Goal: Information Seeking & Learning: Learn about a topic

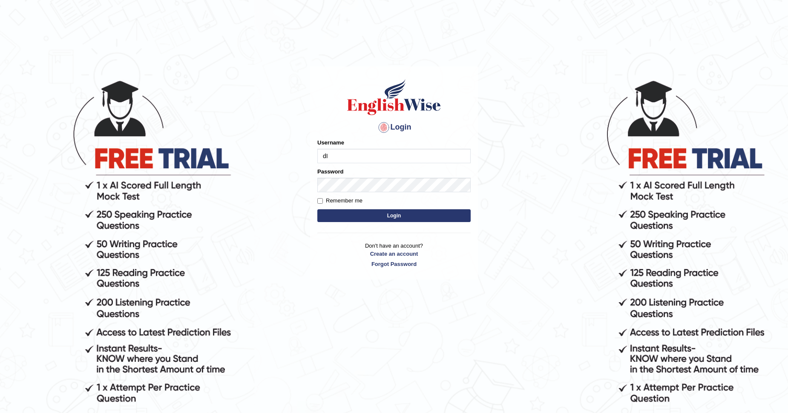
type input "d"
type input "D"
type input "diya2004"
click at [317, 209] on button "Login" at bounding box center [393, 215] width 153 height 13
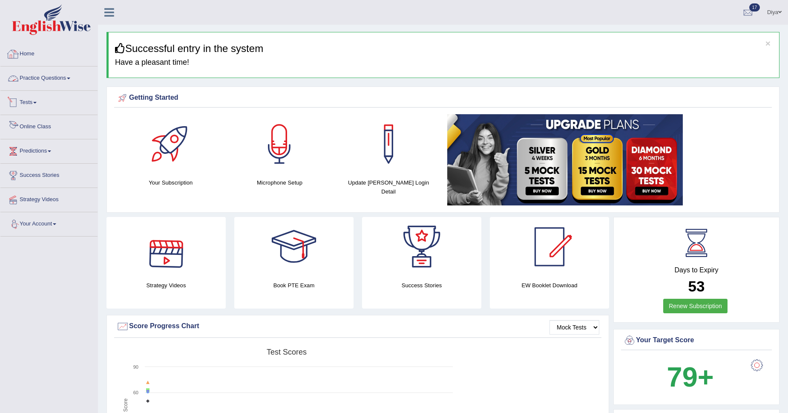
click at [84, 72] on link "Practice Questions" at bounding box center [48, 76] width 97 height 21
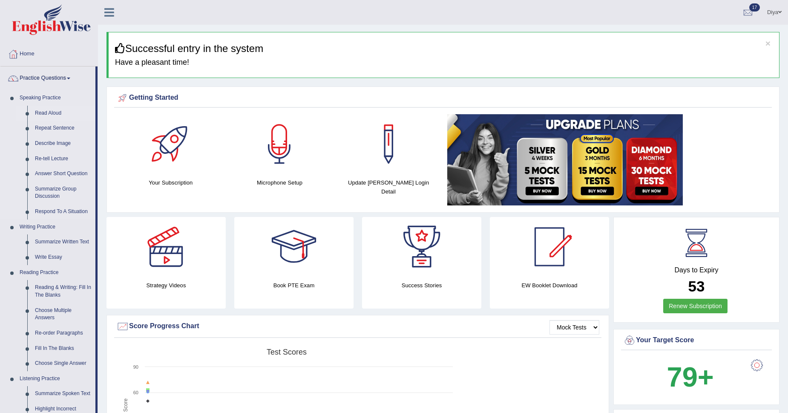
click at [48, 115] on link "Read Aloud" at bounding box center [63, 113] width 64 height 15
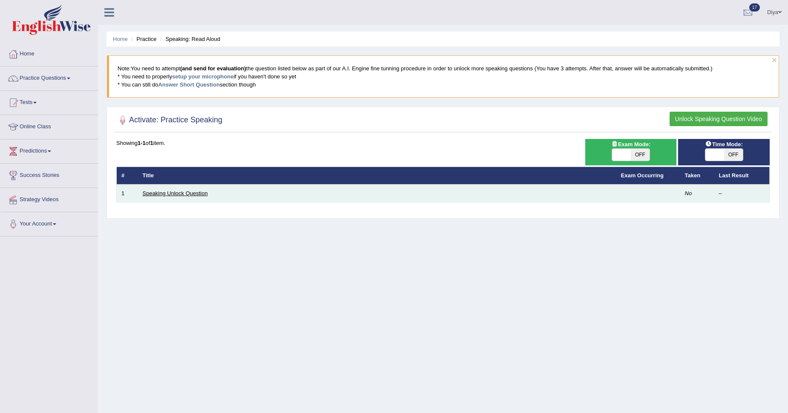
click at [186, 195] on link "Speaking Unlock Question" at bounding box center [175, 193] width 65 height 6
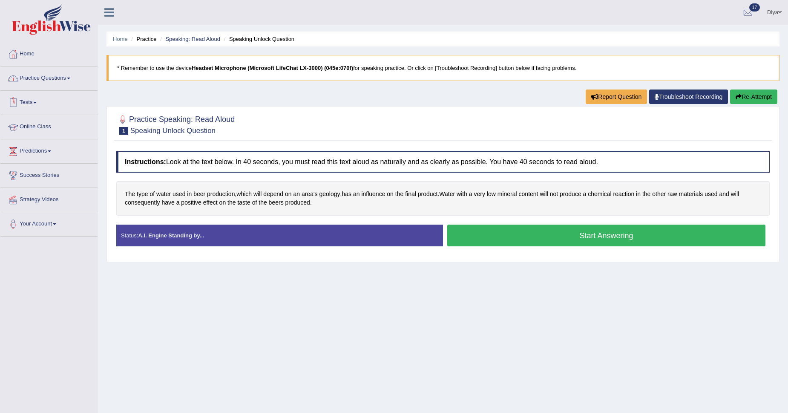
click at [39, 104] on link "Tests" at bounding box center [48, 101] width 97 height 21
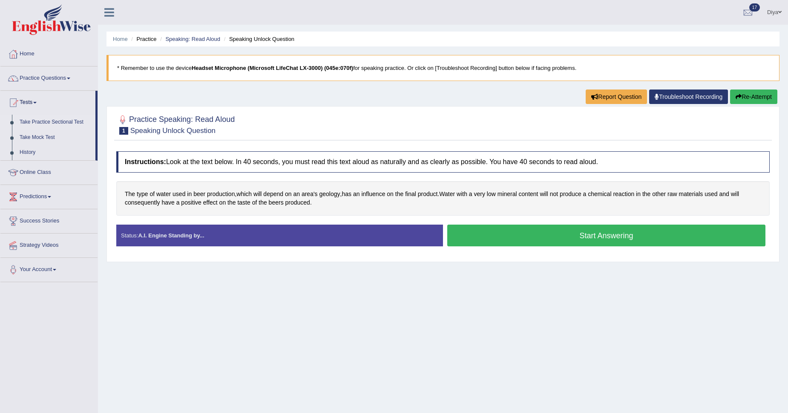
click at [37, 118] on link "Take Practice Sectional Test" at bounding box center [56, 122] width 80 height 15
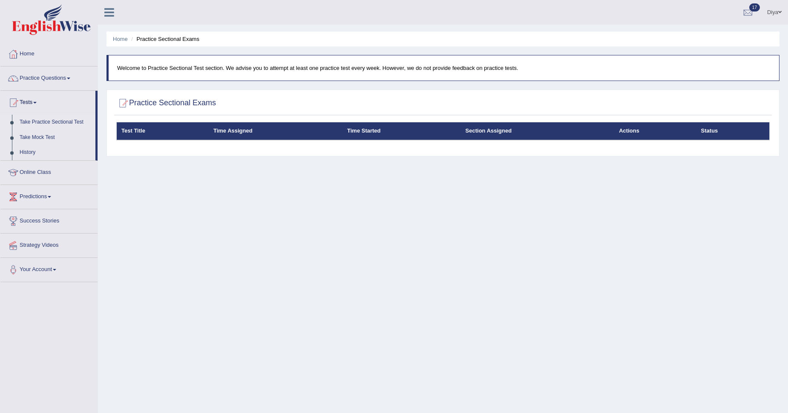
click at [429, 262] on div "Home Practice Sectional Exams Welcome to Practice Sectional Test section. We ad…" at bounding box center [443, 213] width 690 height 426
click at [37, 138] on link "Take Mock Test" at bounding box center [56, 137] width 80 height 15
click at [29, 200] on link "Predictions" at bounding box center [48, 195] width 97 height 21
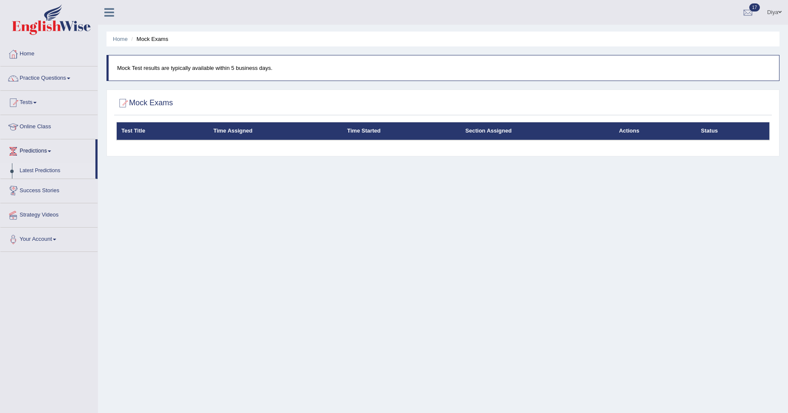
click at [46, 167] on link "Latest Predictions" at bounding box center [56, 170] width 80 height 15
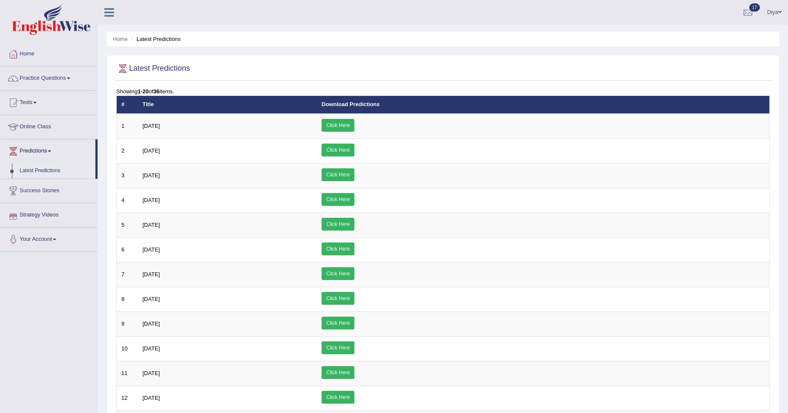
click at [51, 193] on link "Success Stories" at bounding box center [48, 189] width 97 height 21
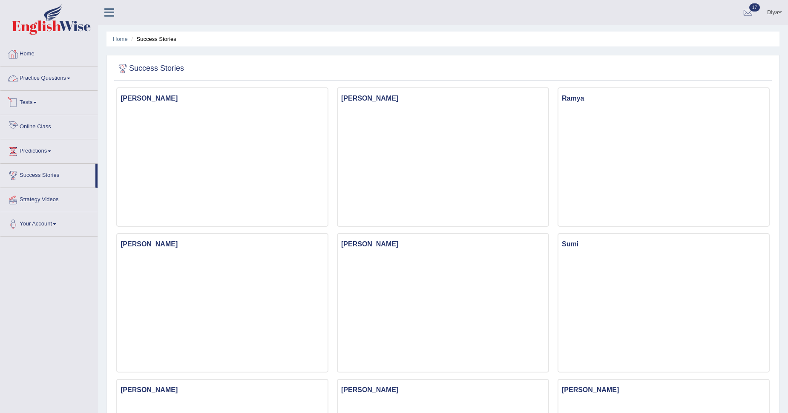
click at [57, 105] on link "Tests" at bounding box center [48, 101] width 97 height 21
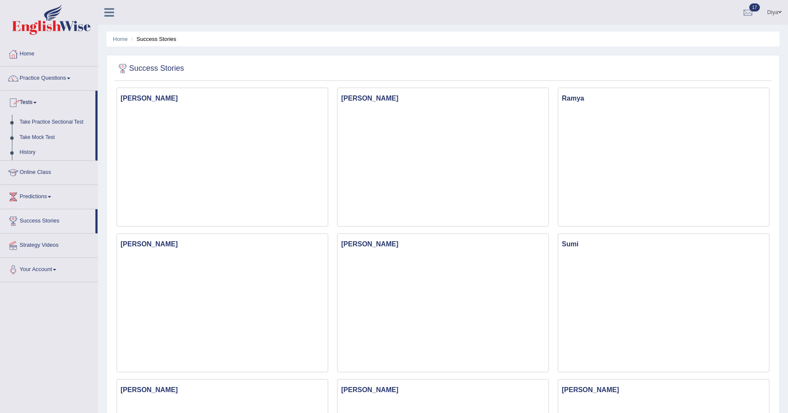
click at [46, 75] on link "Practice Questions" at bounding box center [48, 76] width 97 height 21
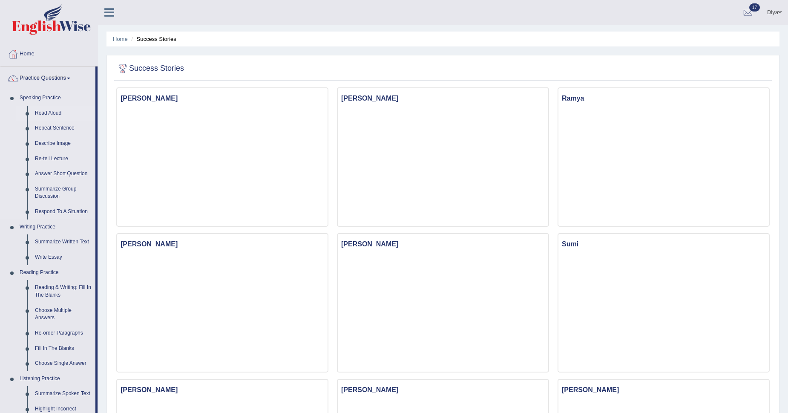
click at [46, 111] on link "Read Aloud" at bounding box center [63, 113] width 64 height 15
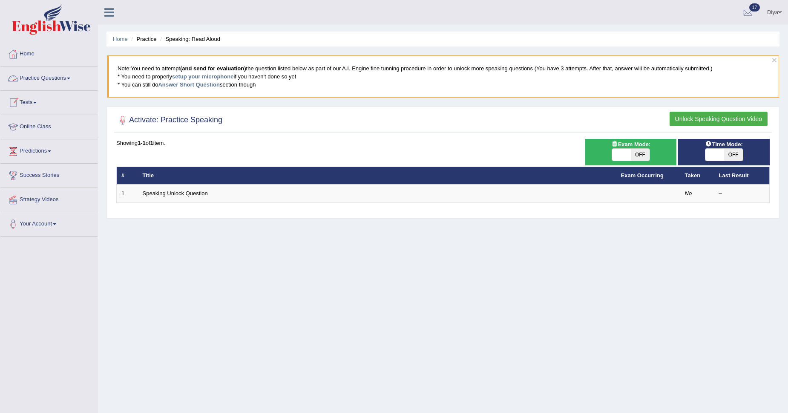
click at [47, 81] on link "Practice Questions" at bounding box center [48, 76] width 97 height 21
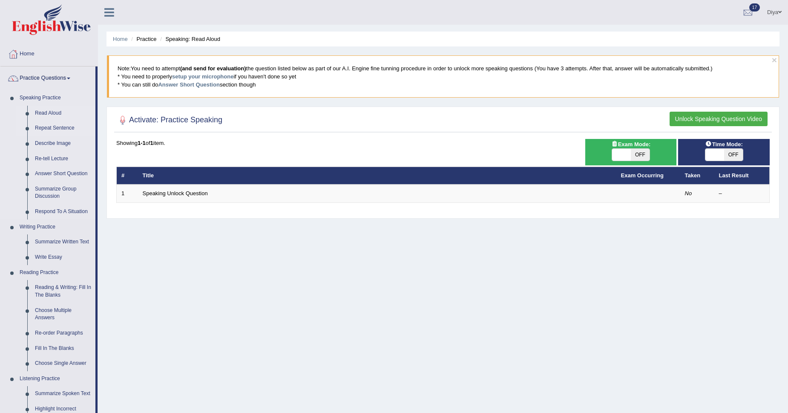
click at [52, 125] on link "Repeat Sentence" at bounding box center [63, 128] width 64 height 15
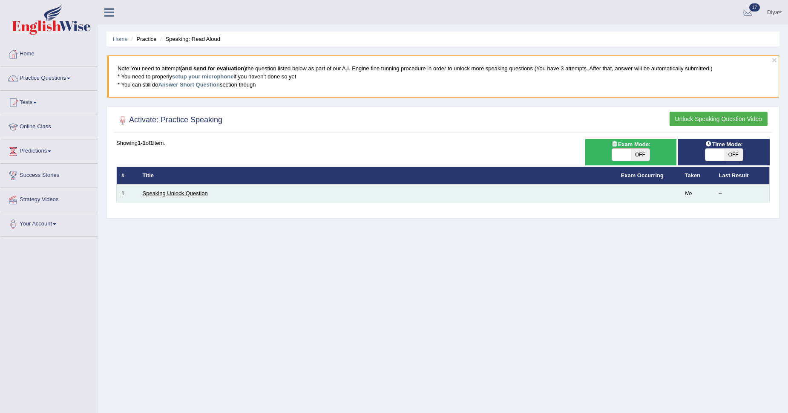
click at [200, 195] on link "Speaking Unlock Question" at bounding box center [175, 193] width 65 height 6
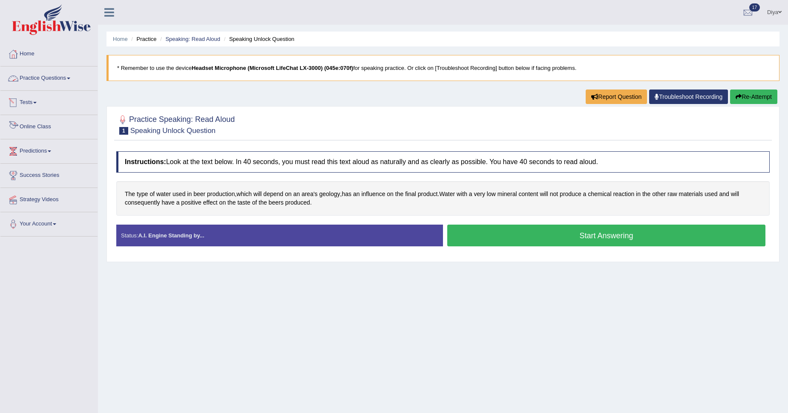
click at [51, 110] on link "Tests" at bounding box center [48, 101] width 97 height 21
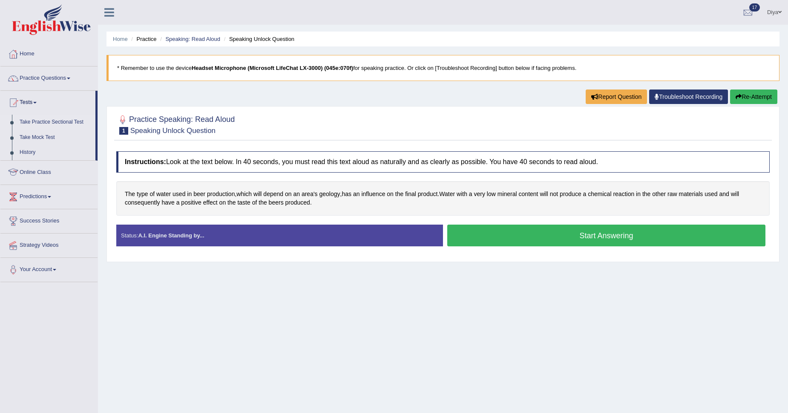
click at [26, 121] on link "Take Practice Sectional Test" at bounding box center [56, 122] width 80 height 15
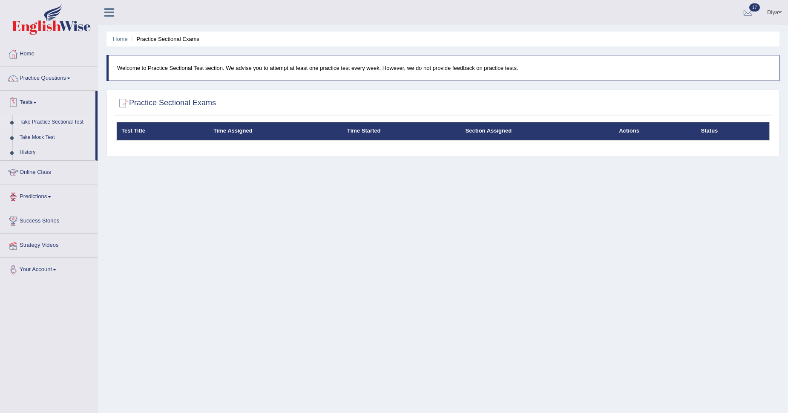
click at [71, 117] on link "Take Practice Sectional Test" at bounding box center [56, 122] width 80 height 15
click at [48, 123] on link "Take Practice Sectional Test" at bounding box center [56, 122] width 80 height 15
click at [37, 117] on link "Take Practice Sectional Test" at bounding box center [56, 122] width 80 height 15
click at [37, 135] on link "Take Mock Test" at bounding box center [56, 137] width 80 height 15
click at [44, 77] on link "Practice Questions" at bounding box center [48, 76] width 97 height 21
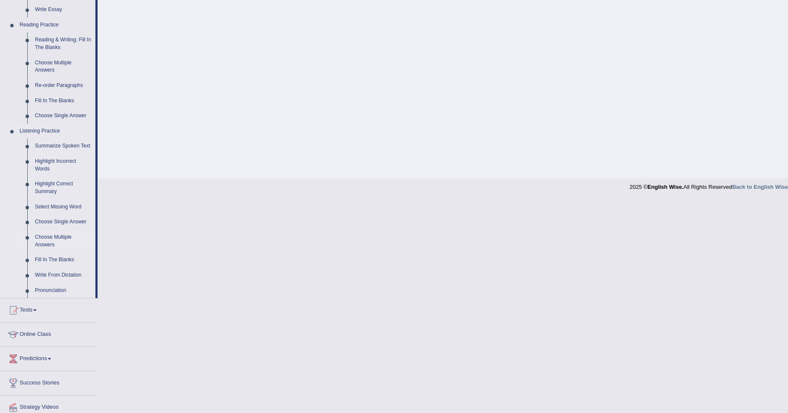
scroll to position [247, 0]
click at [57, 145] on link "Summarize Spoken Text" at bounding box center [63, 145] width 64 height 15
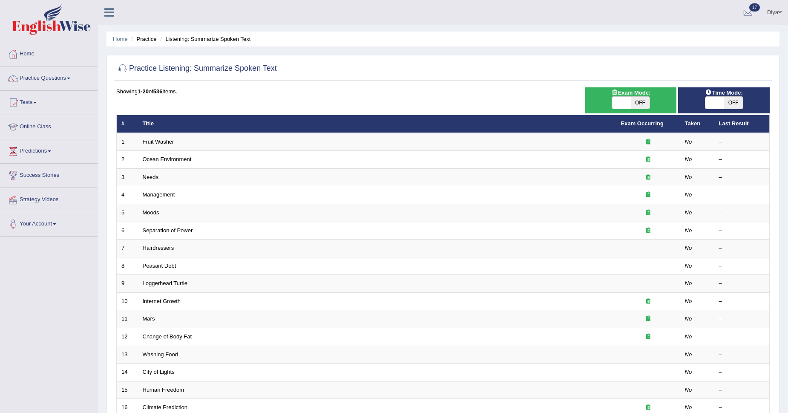
click at [633, 103] on span "OFF" at bounding box center [640, 103] width 19 height 12
checkbox input "true"
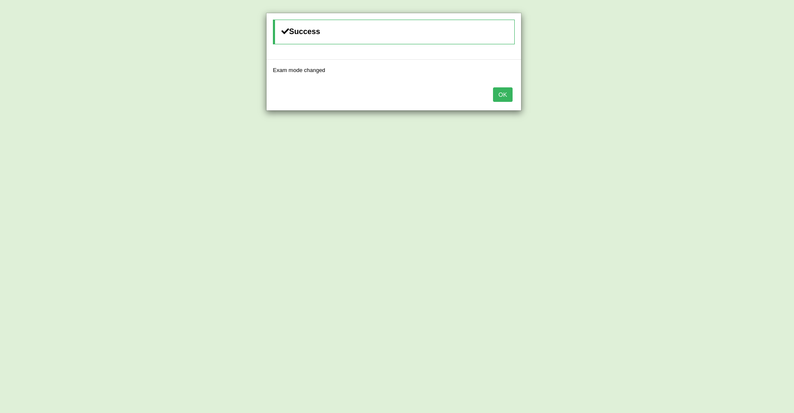
click at [500, 92] on button "OK" at bounding box center [503, 94] width 20 height 14
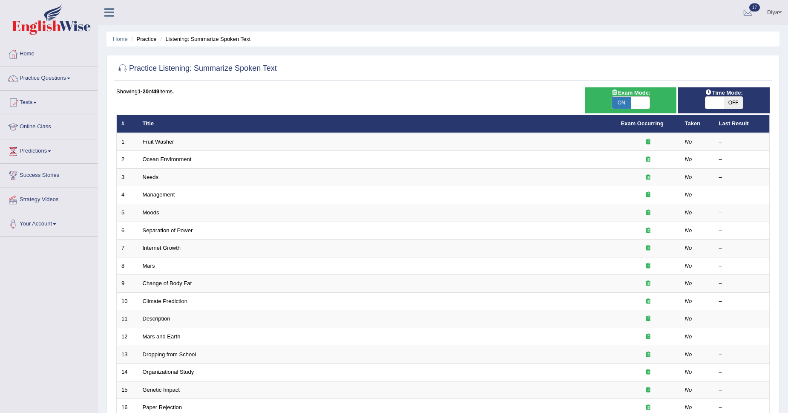
click at [626, 86] on div "Practice Listening: Summarize Spoken Text Time Mode: ON OFF Exam Mode: ON OFF S…" at bounding box center [442, 295] width 673 height 481
click at [628, 102] on span "ON" at bounding box center [621, 103] width 19 height 12
checkbox input "false"
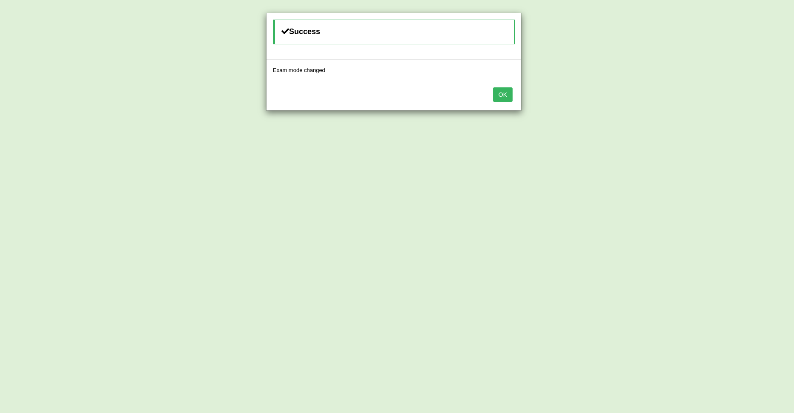
click at [504, 91] on button "OK" at bounding box center [503, 94] width 20 height 14
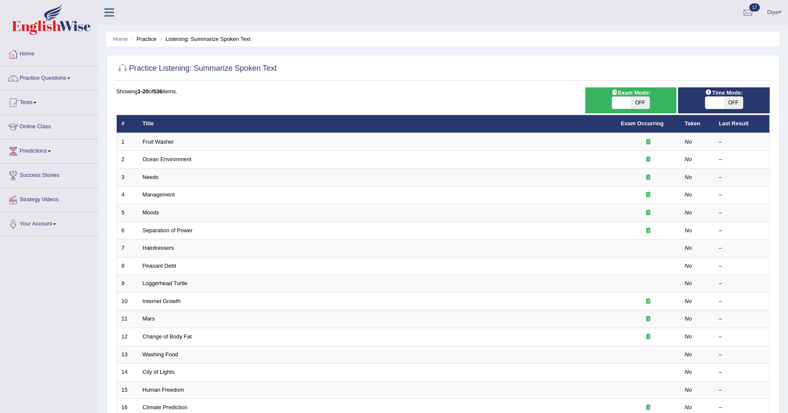
click at [497, 102] on div "Showing 1-20 of 536 items. # Title Exam Occurring Taken Last Result 1 Fruit Was…" at bounding box center [442, 308] width 653 height 442
click at [537, 99] on div "Showing 1-20 of 536 items. # Title Exam Occurring Taken Last Result 1 Fruit Was…" at bounding box center [442, 308] width 653 height 442
click at [38, 94] on link "Tests" at bounding box center [48, 101] width 97 height 21
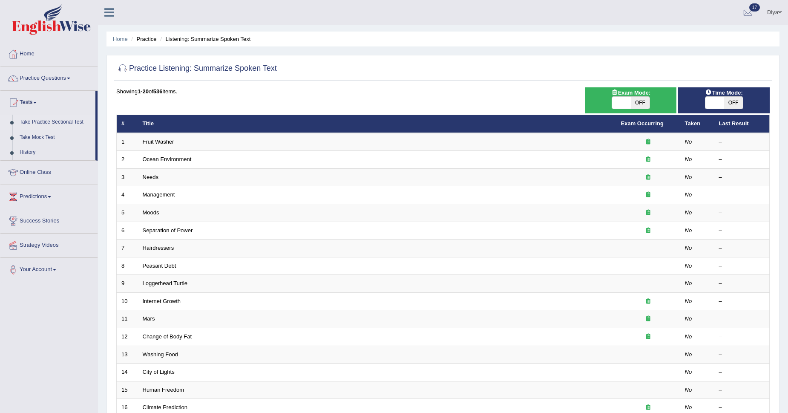
click at [44, 124] on link "Take Practice Sectional Test" at bounding box center [56, 122] width 80 height 15
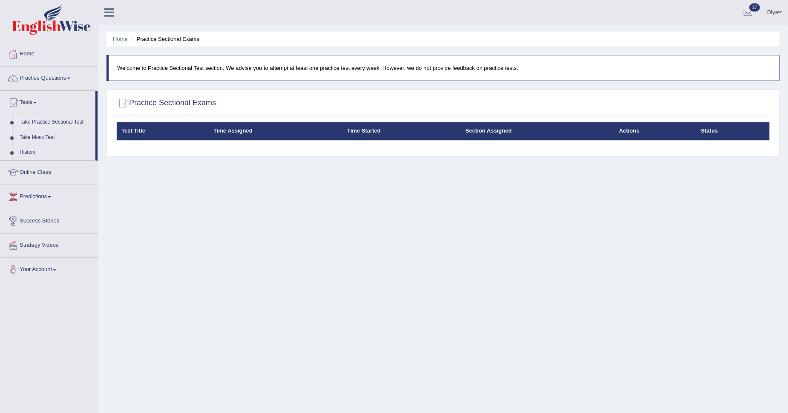
click at [576, 295] on div "Home Practice Sectional Exams Welcome to Practice Sectional Test section. We ad…" at bounding box center [443, 213] width 690 height 426
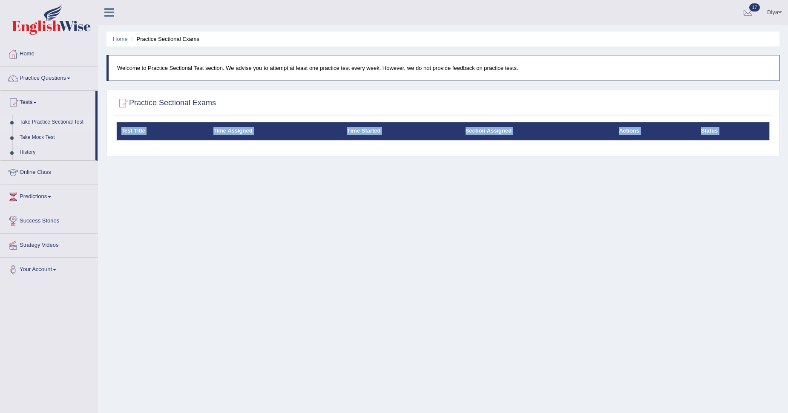
click at [576, 295] on div "Home Practice Sectional Exams Welcome to Practice Sectional Test section. We ad…" at bounding box center [443, 213] width 690 height 426
drag, startPoint x: 576, startPoint y: 295, endPoint x: 573, endPoint y: 303, distance: 8.1
click at [572, 295] on div "Home Practice Sectional Exams Welcome to Practice Sectional Test section. We ad…" at bounding box center [443, 213] width 690 height 426
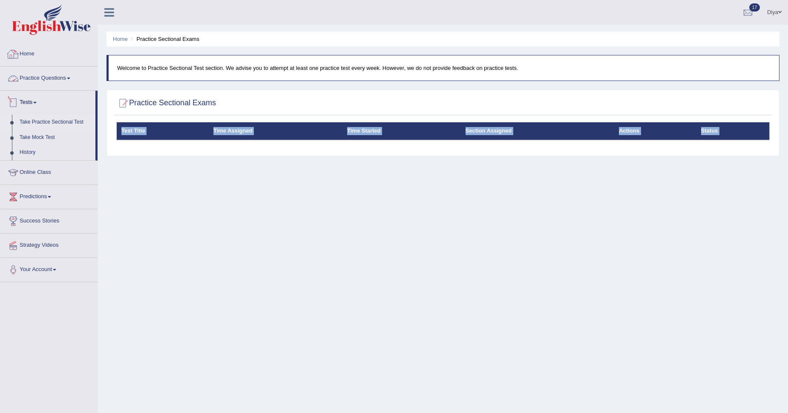
click at [52, 56] on link "Home" at bounding box center [48, 52] width 97 height 21
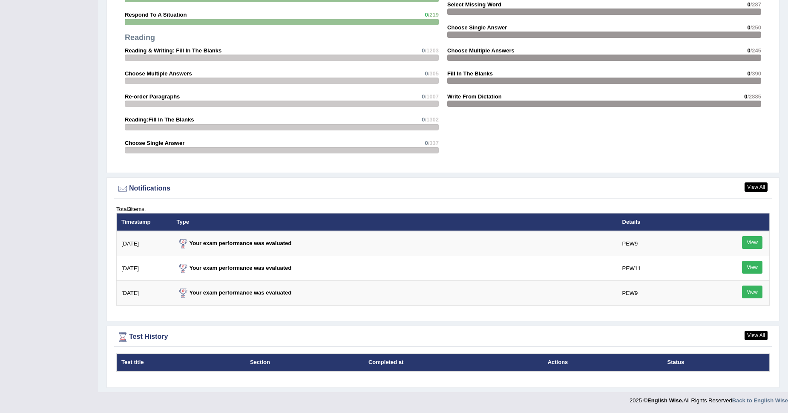
scroll to position [866, 0]
click at [753, 337] on link "View All" at bounding box center [755, 334] width 23 height 9
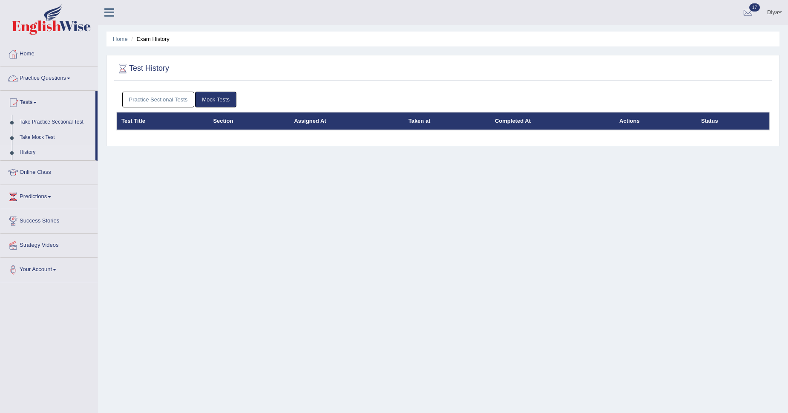
click at [169, 101] on link "Practice Sectional Tests" at bounding box center [158, 100] width 72 height 16
click at [224, 92] on link "Mock Tests" at bounding box center [215, 100] width 41 height 16
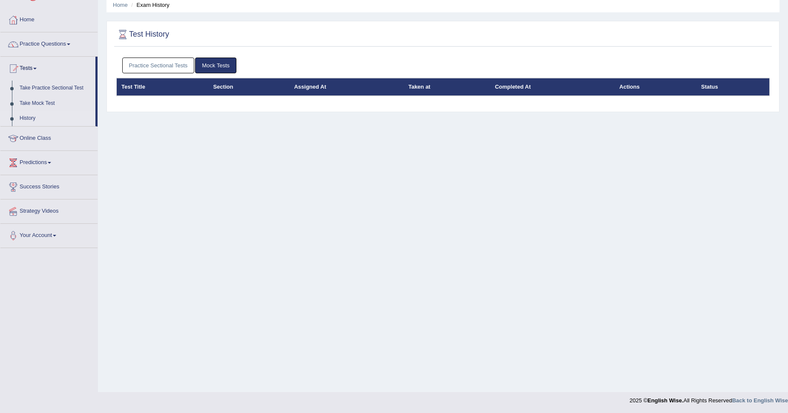
scroll to position [34, 0]
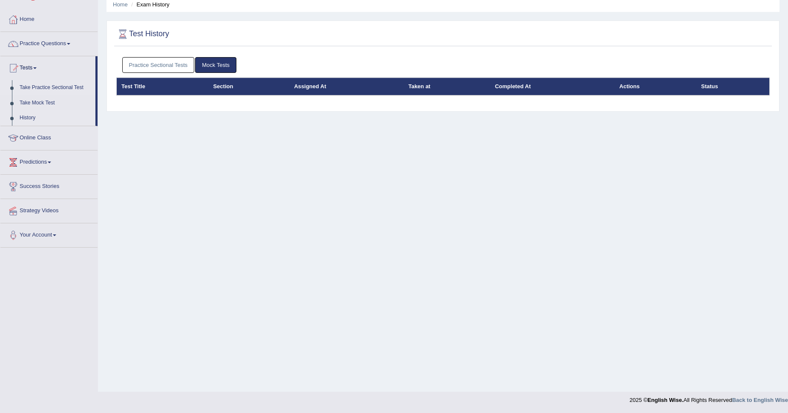
click at [45, 89] on link "Take Practice Sectional Test" at bounding box center [56, 87] width 80 height 15
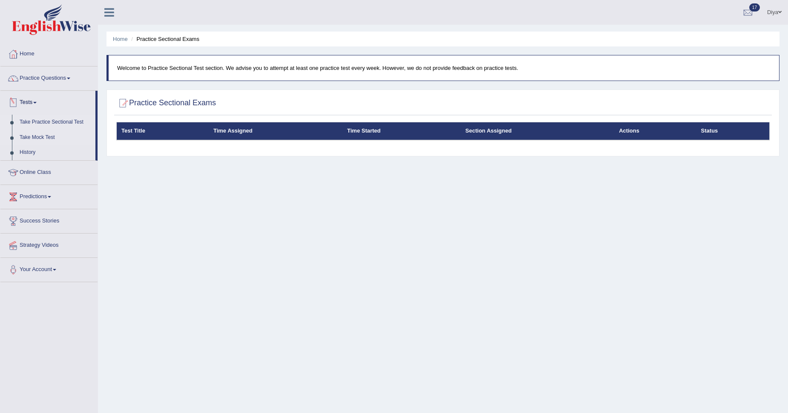
click at [40, 141] on link "Take Mock Test" at bounding box center [56, 137] width 80 height 15
click at [29, 155] on link "History" at bounding box center [56, 152] width 80 height 15
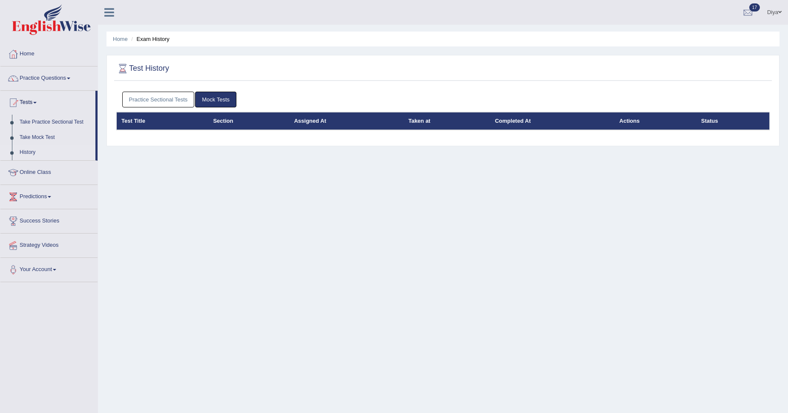
click at [141, 107] on link "Practice Sectional Tests" at bounding box center [158, 100] width 72 height 16
click at [84, 68] on link "Practice Questions" at bounding box center [48, 76] width 97 height 21
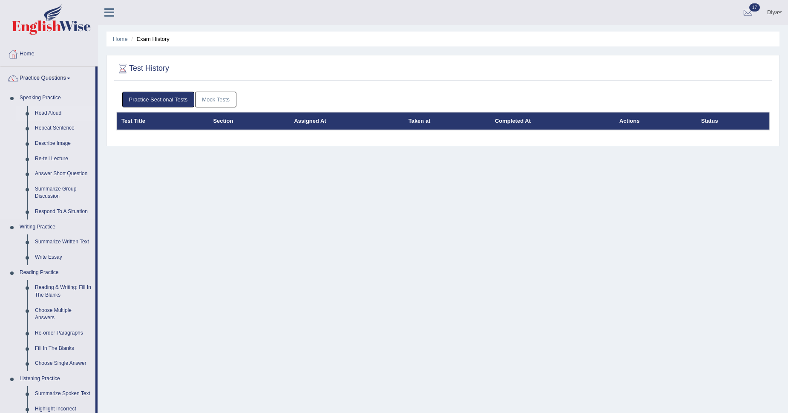
click at [38, 109] on link "Read Aloud" at bounding box center [63, 113] width 64 height 15
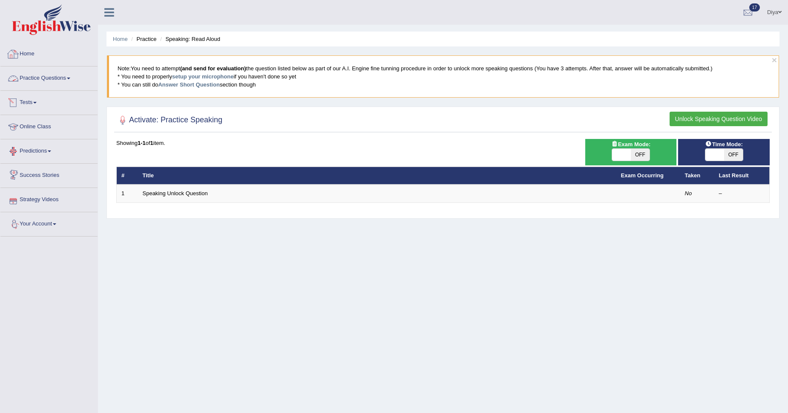
click at [34, 113] on li "Tests Take Practice Sectional Test Take Mock Test History" at bounding box center [48, 103] width 97 height 24
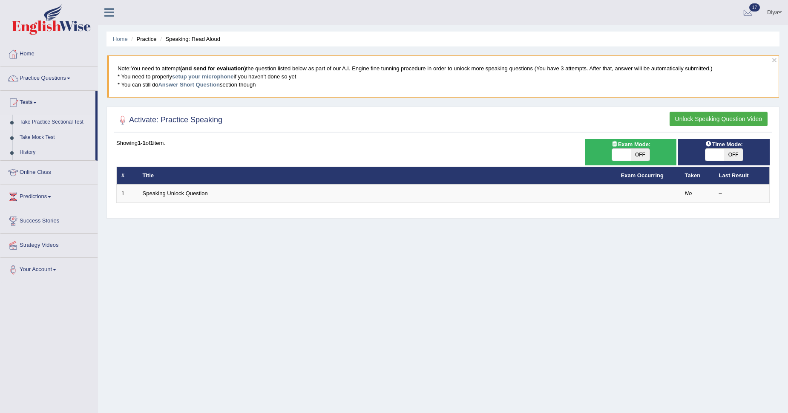
click at [38, 124] on link "Take Practice Sectional Test" at bounding box center [56, 122] width 80 height 15
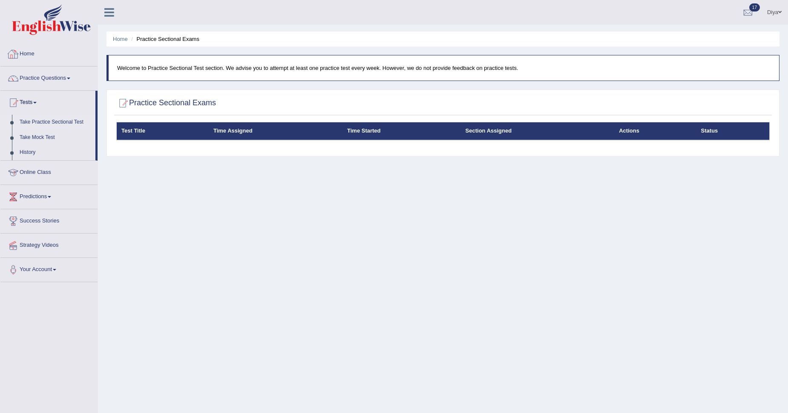
click at [43, 52] on link "Home" at bounding box center [48, 52] width 97 height 21
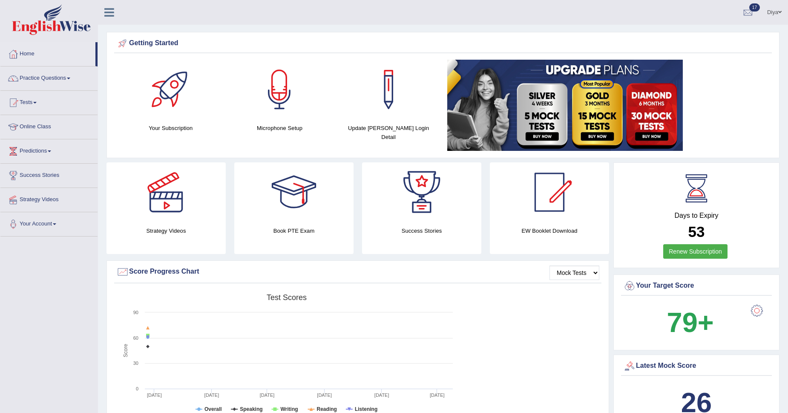
click at [47, 101] on link "Tests" at bounding box center [48, 101] width 97 height 21
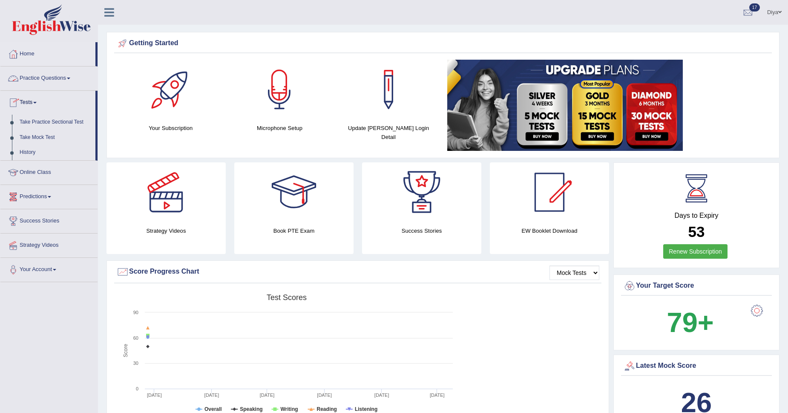
click at [40, 75] on link "Practice Questions" at bounding box center [48, 76] width 97 height 21
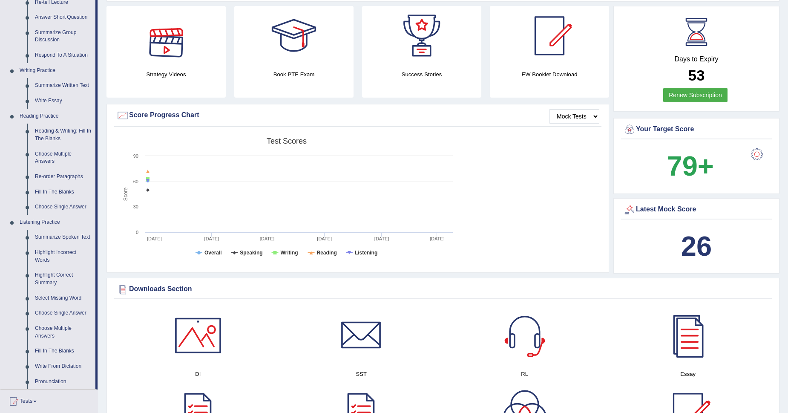
scroll to position [186, 0]
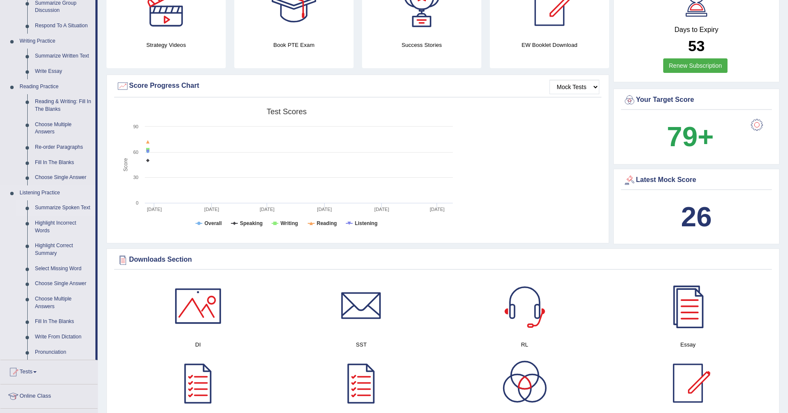
click at [68, 200] on link "Summarize Spoken Text" at bounding box center [63, 207] width 64 height 15
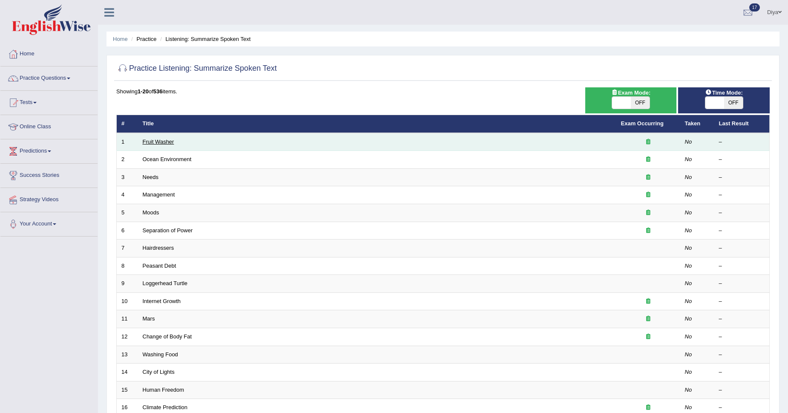
click at [162, 140] on link "Fruit Washer" at bounding box center [159, 141] width 32 height 6
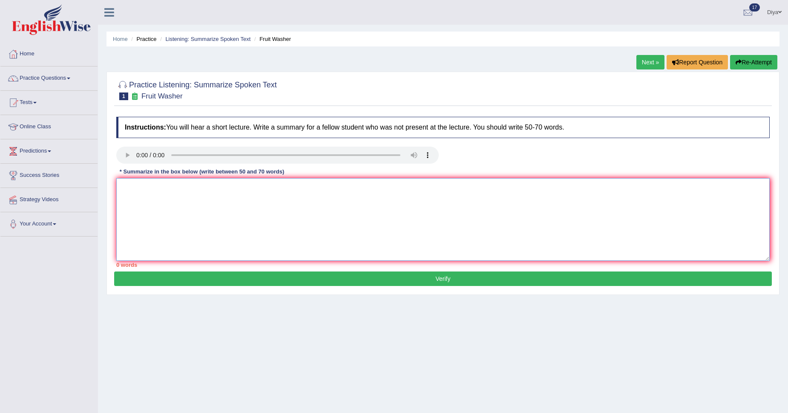
click at [268, 211] on textarea at bounding box center [442, 219] width 653 height 83
click at [51, 77] on link "Practice Questions" at bounding box center [48, 76] width 97 height 21
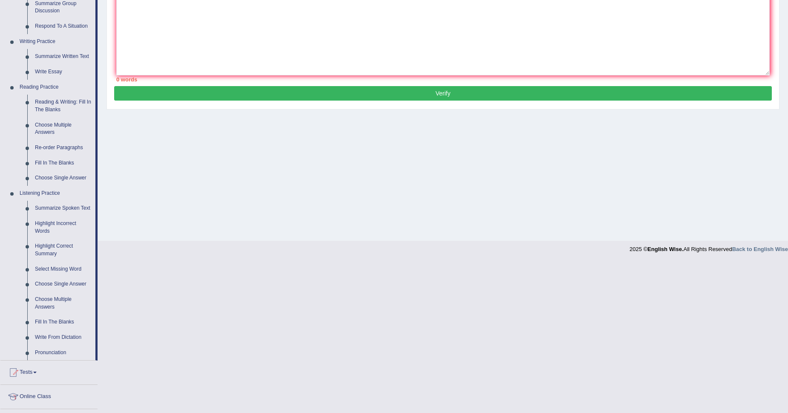
scroll to position [186, 0]
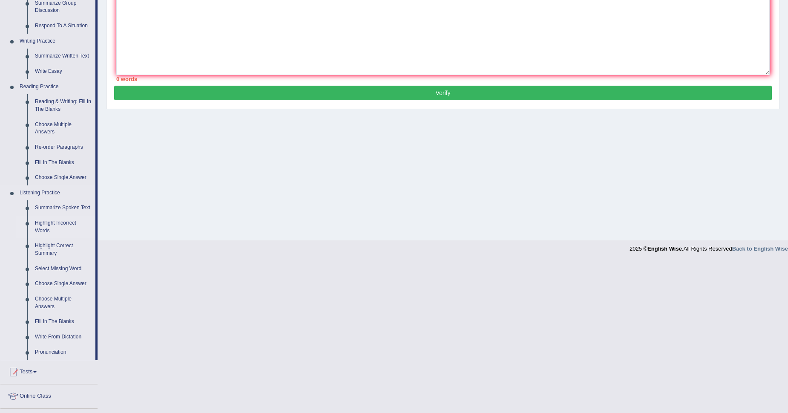
click at [63, 222] on link "Highlight Incorrect Words" at bounding box center [63, 226] width 64 height 23
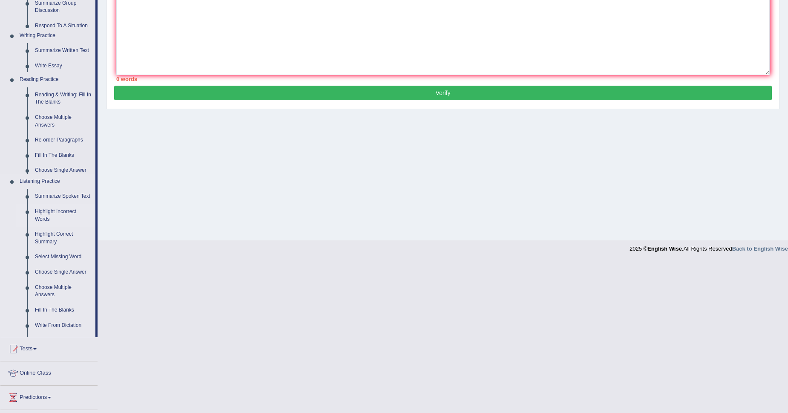
scroll to position [34, 0]
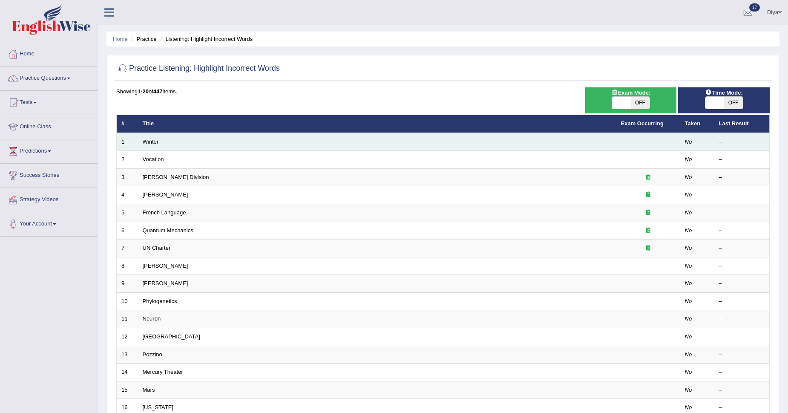
click at [177, 138] on td "Winter" at bounding box center [377, 142] width 478 height 18
click at [149, 140] on link "Winter" at bounding box center [151, 141] width 16 height 6
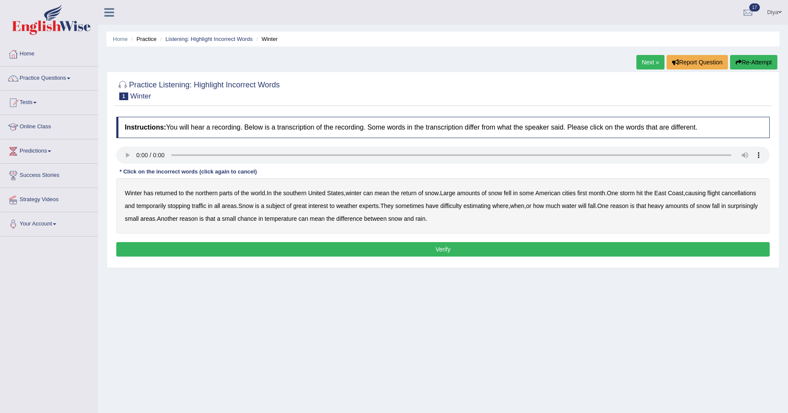
click at [161, 191] on b "returned" at bounding box center [166, 193] width 22 height 7
click at [357, 207] on b "weather" at bounding box center [346, 205] width 21 height 7
click at [380, 250] on button "Verify" at bounding box center [442, 249] width 653 height 14
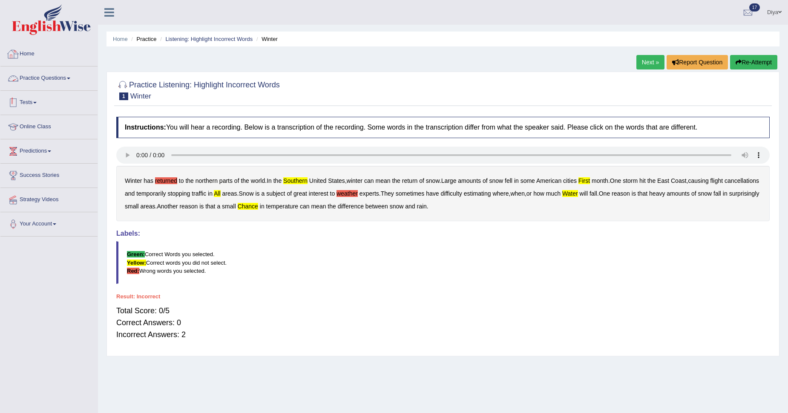
click at [73, 76] on link "Practice Questions" at bounding box center [48, 76] width 97 height 21
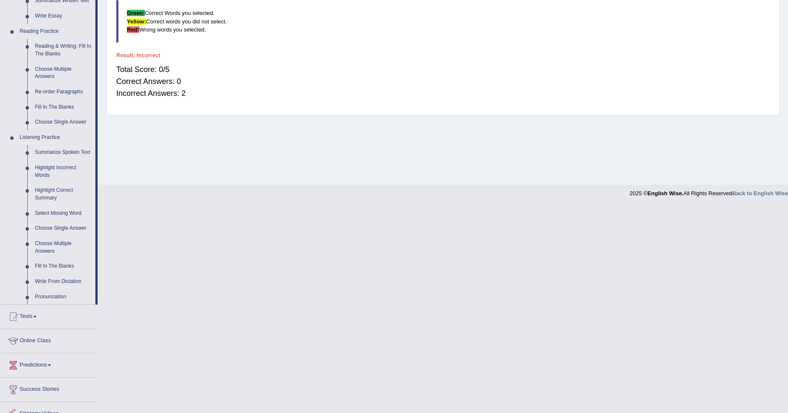
scroll to position [247, 0]
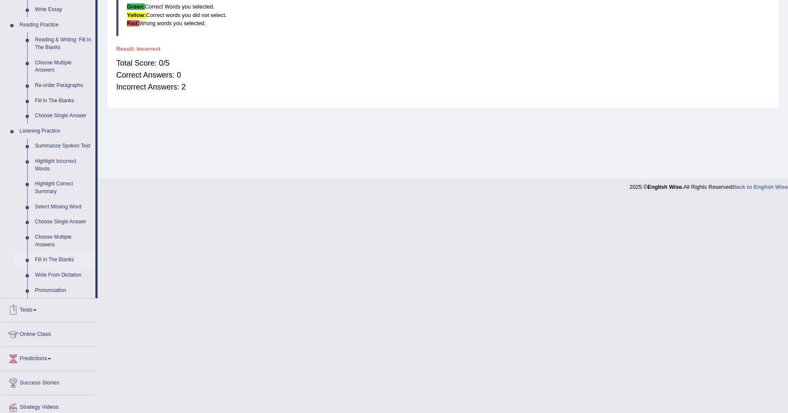
click at [58, 257] on link "Fill In The Blanks" at bounding box center [63, 259] width 64 height 15
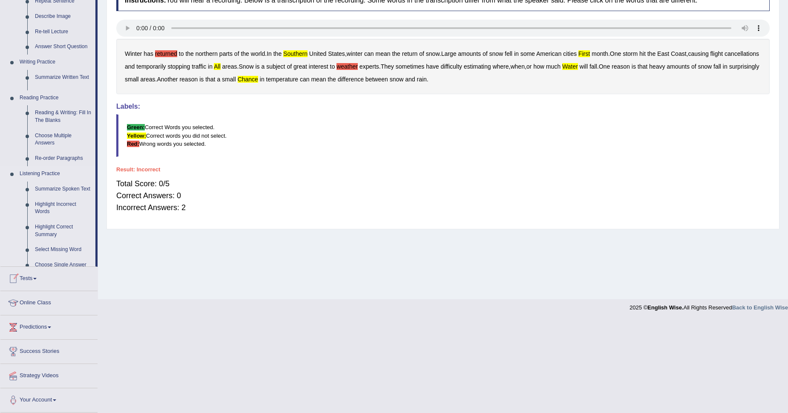
scroll to position [69, 0]
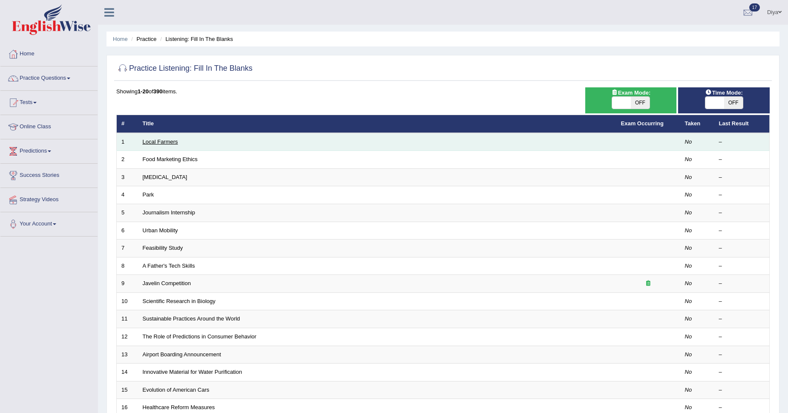
click at [169, 143] on link "Local Farmers" at bounding box center [160, 141] width 35 height 6
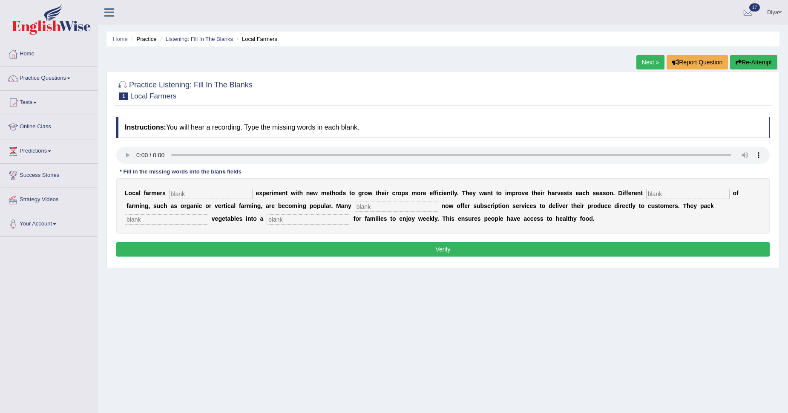
click at [221, 190] on input "text" at bounding box center [210, 194] width 83 height 10
click at [55, 74] on link "Practice Questions" at bounding box center [48, 76] width 97 height 21
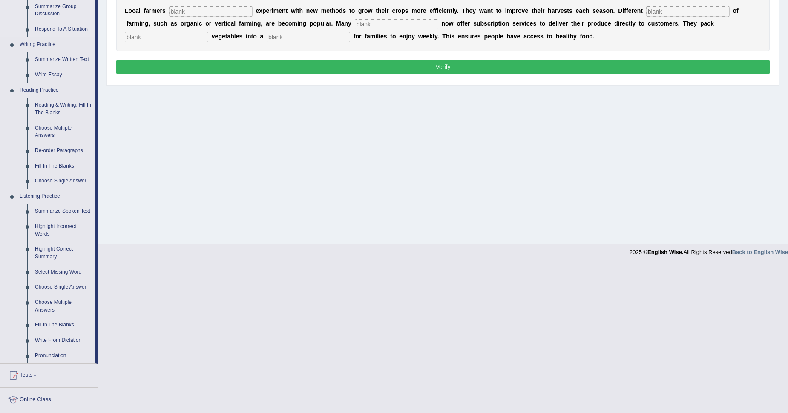
scroll to position [186, 0]
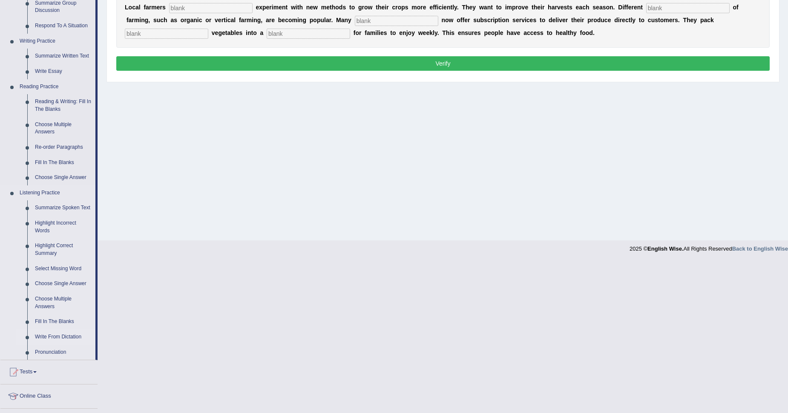
click at [57, 333] on link "Write From Dictation" at bounding box center [63, 336] width 64 height 15
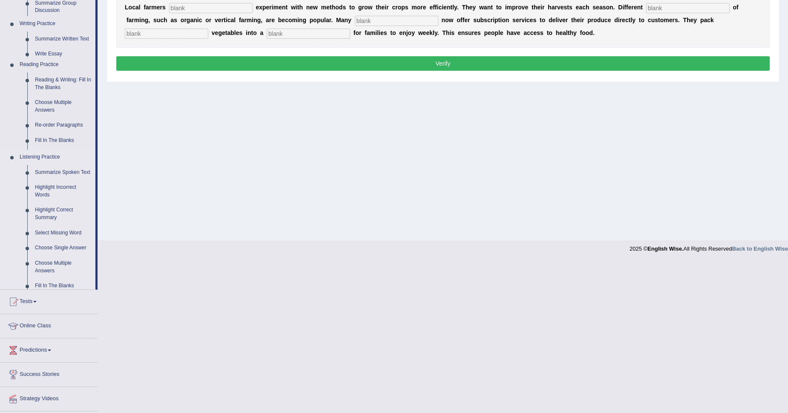
scroll to position [125, 0]
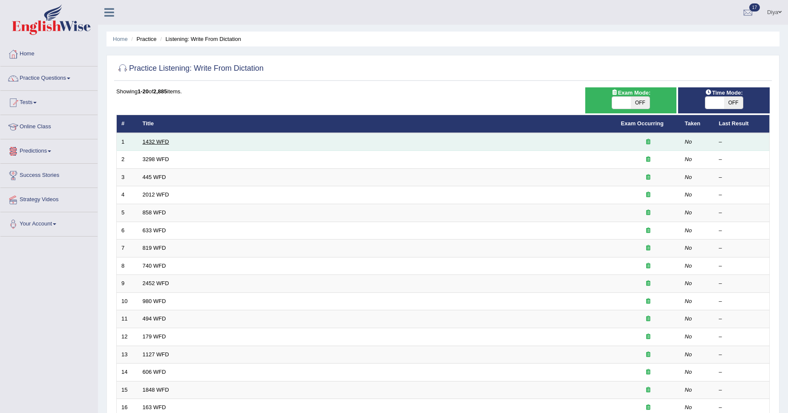
click at [151, 141] on link "1432 WFD" at bounding box center [156, 141] width 26 height 6
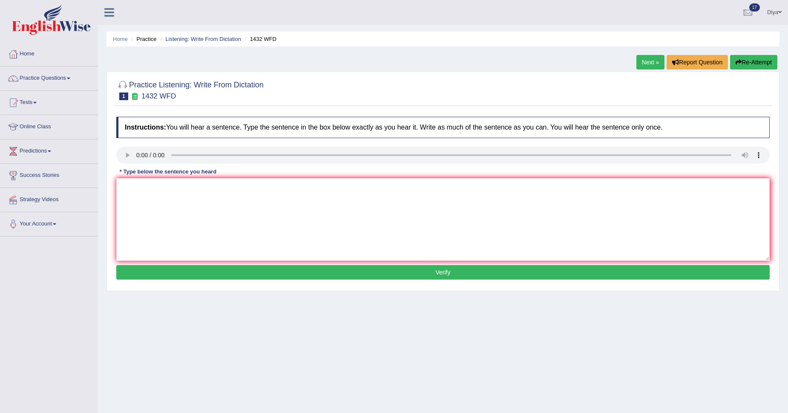
click at [55, 78] on link "Practice Questions" at bounding box center [48, 76] width 97 height 21
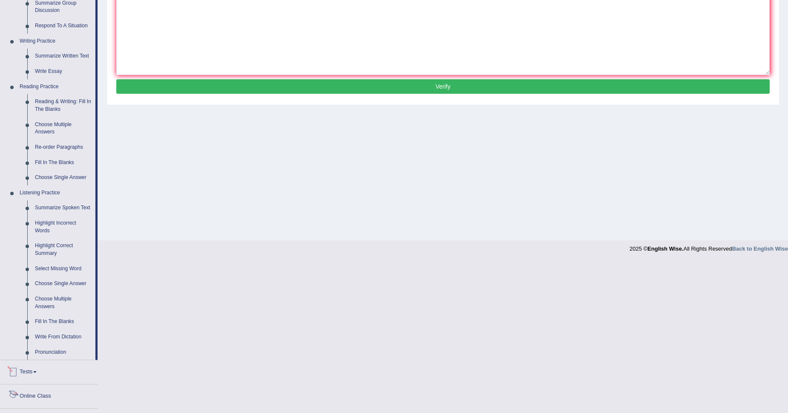
click at [51, 373] on link "Tests" at bounding box center [48, 370] width 97 height 21
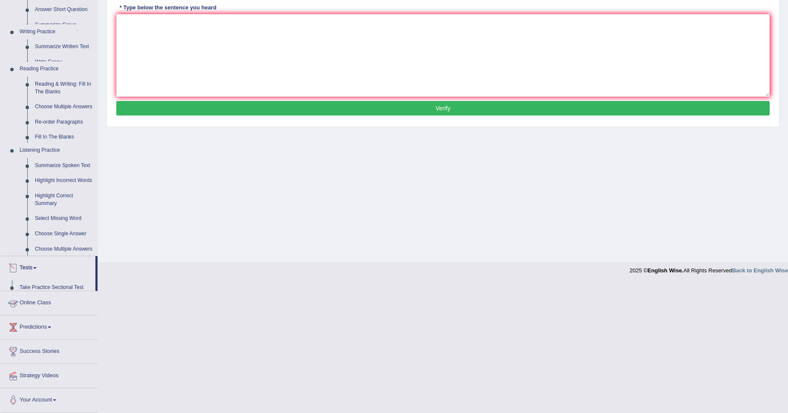
scroll to position [34, 0]
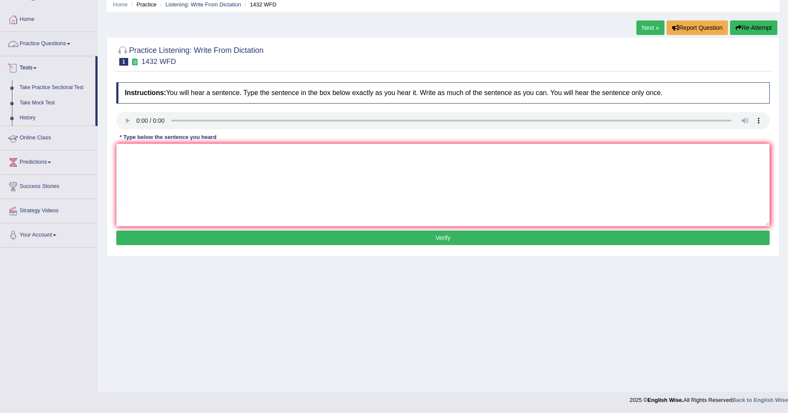
click at [43, 86] on link "Take Practice Sectional Test" at bounding box center [56, 87] width 80 height 15
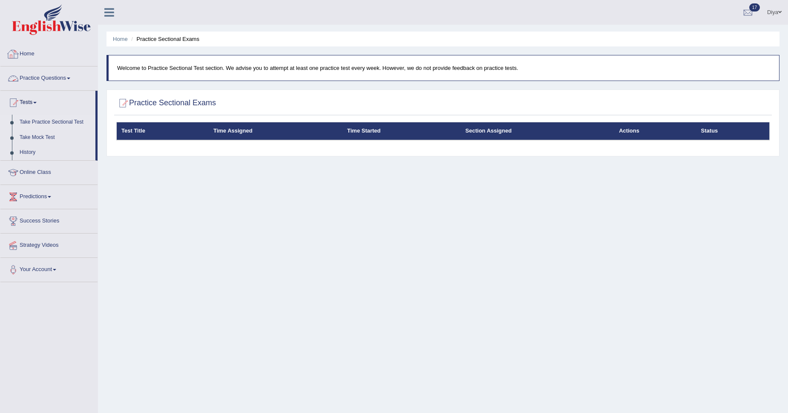
click at [39, 80] on link "Practice Questions" at bounding box center [48, 76] width 97 height 21
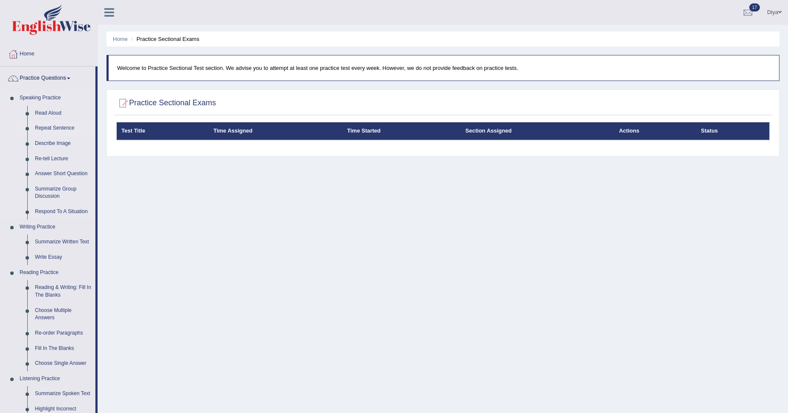
click at [41, 129] on link "Repeat Sentence" at bounding box center [63, 128] width 64 height 15
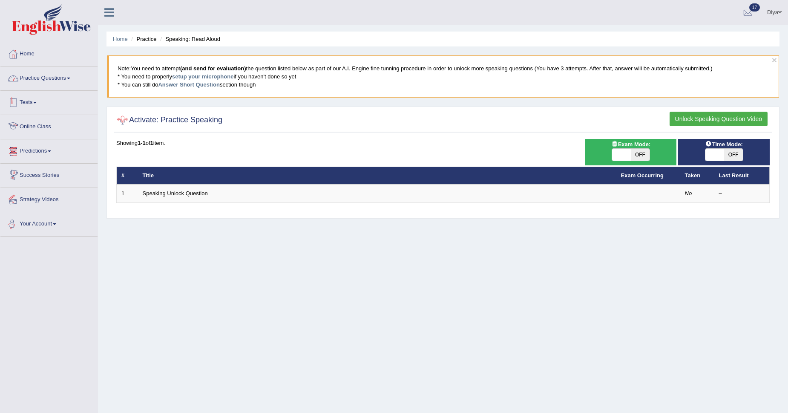
click at [32, 72] on link "Practice Questions" at bounding box center [48, 76] width 97 height 21
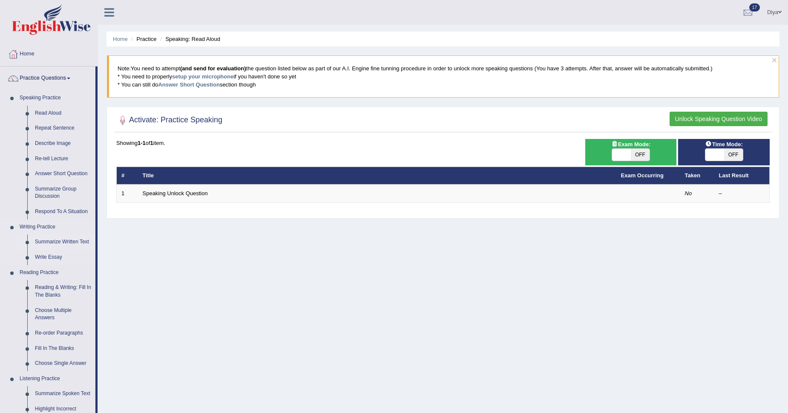
click at [80, 240] on link "Summarize Written Text" at bounding box center [63, 241] width 64 height 15
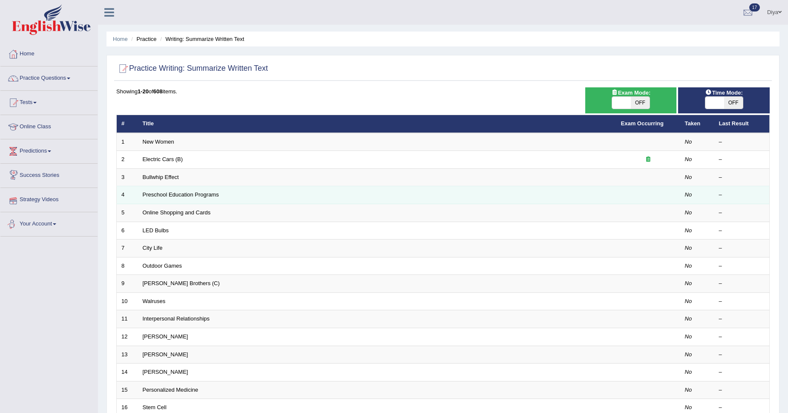
click at [185, 186] on td "Preschool Education Programs" at bounding box center [377, 195] width 478 height 18
click at [187, 195] on link "Preschool Education Programs" at bounding box center [181, 194] width 76 height 6
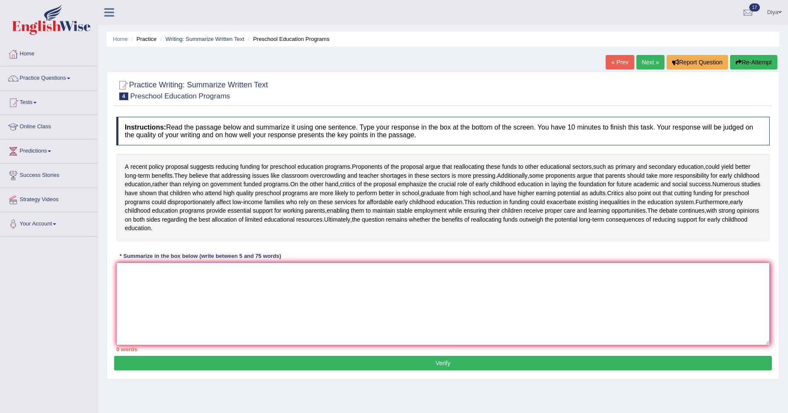
click at [244, 313] on textarea at bounding box center [442, 303] width 653 height 83
click at [754, 58] on button "Re-Attempt" at bounding box center [753, 62] width 47 height 14
click at [62, 79] on link "Practice Questions" at bounding box center [48, 76] width 97 height 21
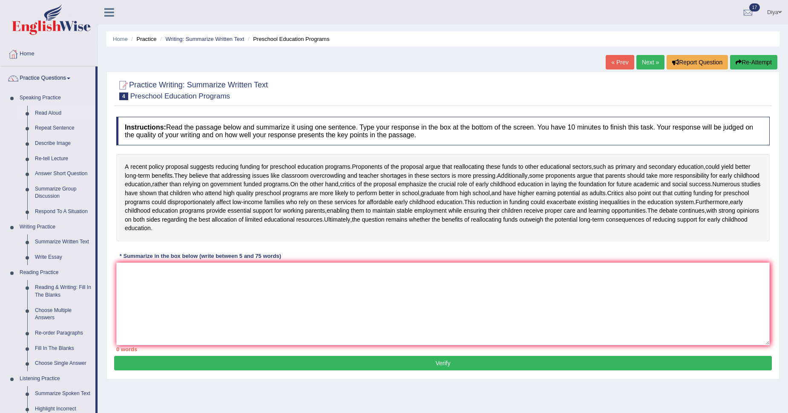
click at [57, 108] on link "Read Aloud" at bounding box center [63, 113] width 64 height 15
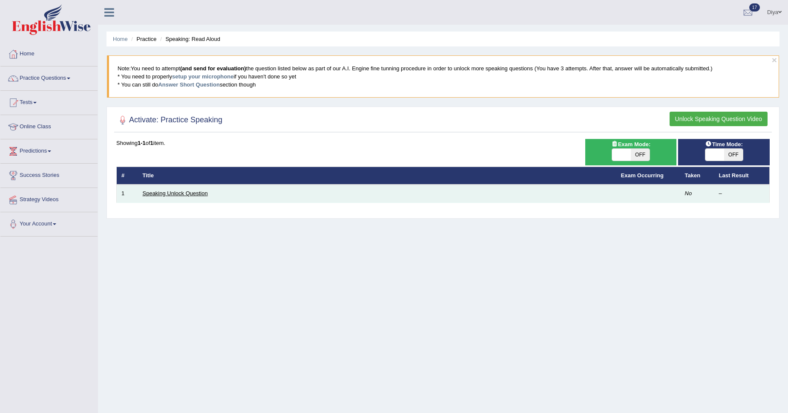
click at [193, 190] on link "Speaking Unlock Question" at bounding box center [175, 193] width 65 height 6
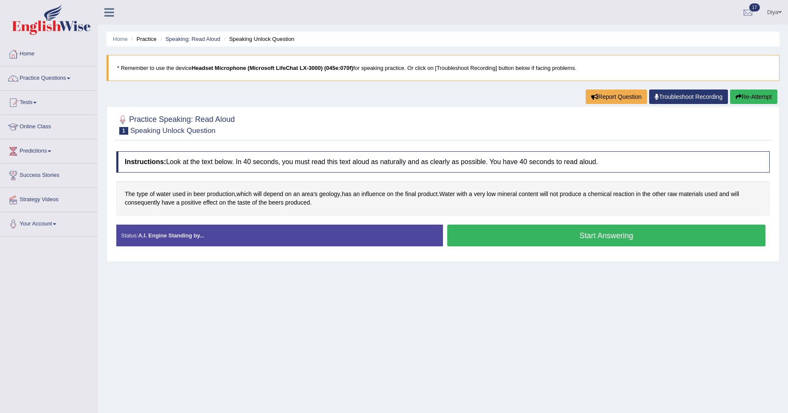
click at [552, 232] on button "Start Answering" at bounding box center [606, 235] width 318 height 22
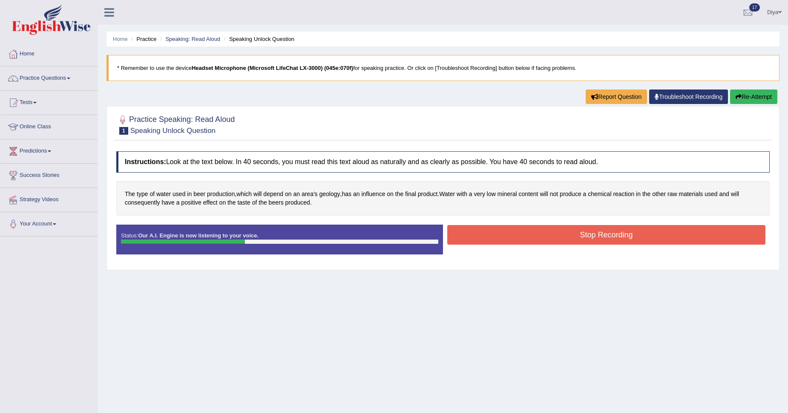
click at [552, 232] on button "Stop Recording" at bounding box center [606, 235] width 318 height 20
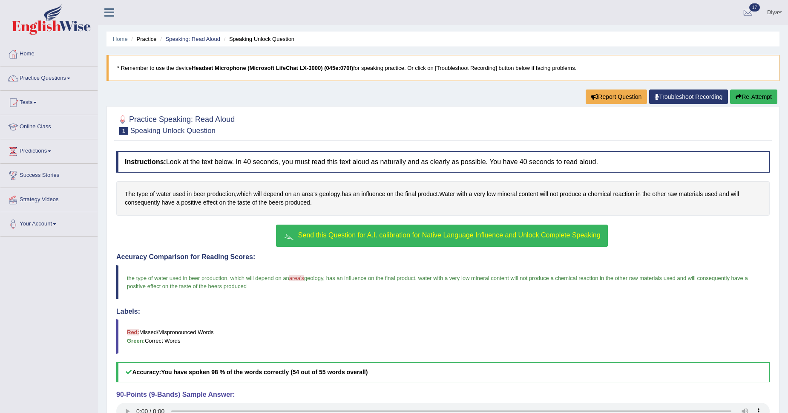
click at [512, 235] on span "Send this Question for A.I. calibration for Native Language Influence and Unloc…" at bounding box center [449, 234] width 302 height 7
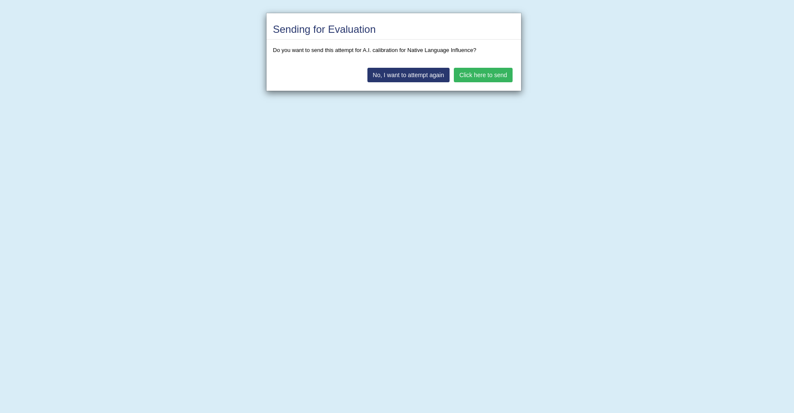
click at [514, 77] on div "No, I want to attempt again Click here to send" at bounding box center [394, 76] width 255 height 30
click at [506, 78] on button "Click here to send" at bounding box center [483, 75] width 59 height 14
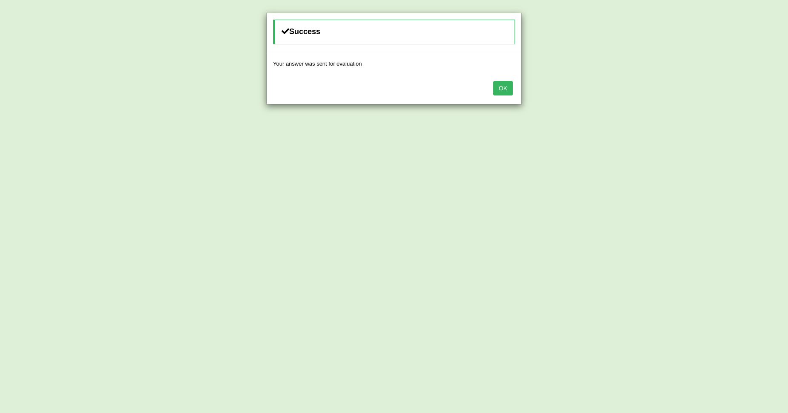
click at [506, 88] on button "OK" at bounding box center [503, 88] width 20 height 14
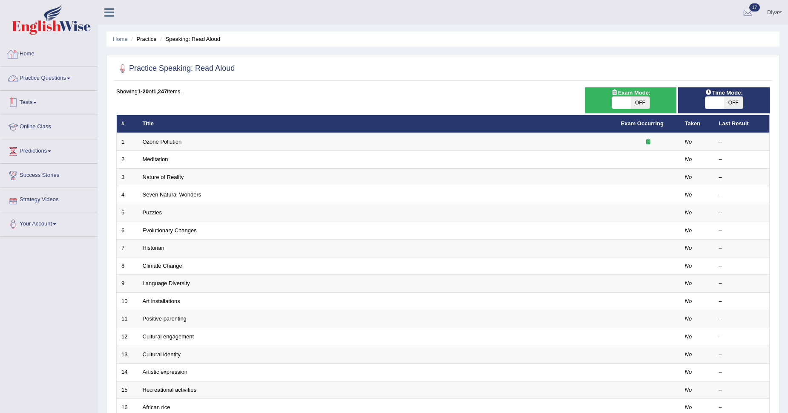
click at [46, 109] on link "Tests" at bounding box center [48, 101] width 97 height 21
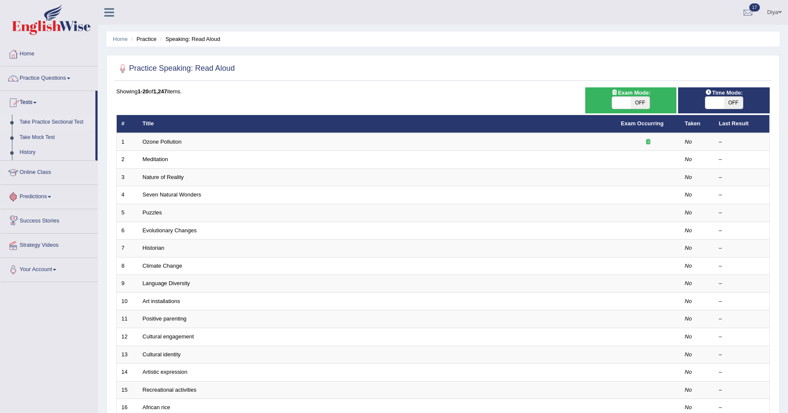
click at [61, 127] on link "Take Practice Sectional Test" at bounding box center [56, 122] width 80 height 15
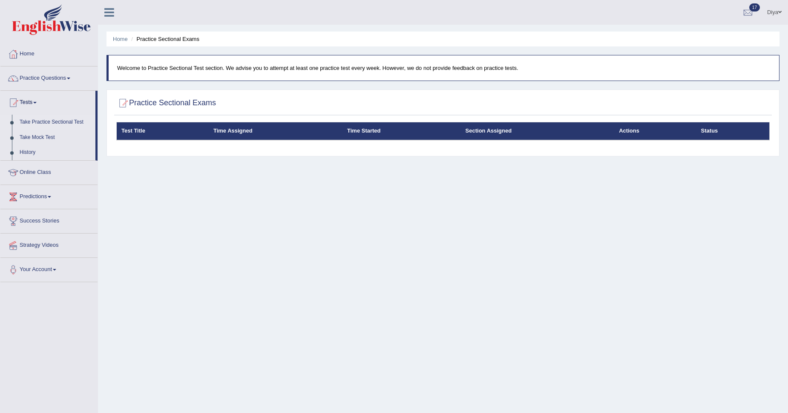
click at [764, 17] on link "Diya" at bounding box center [774, 11] width 27 height 22
click at [74, 59] on link "Home" at bounding box center [48, 52] width 97 height 21
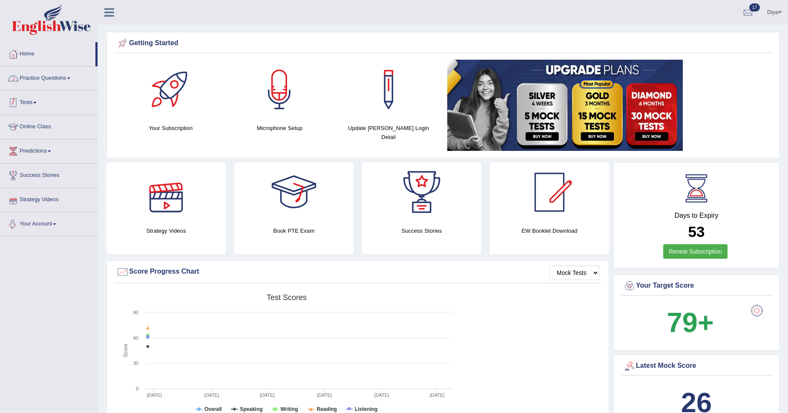
click at [60, 109] on link "Tests" at bounding box center [48, 101] width 97 height 21
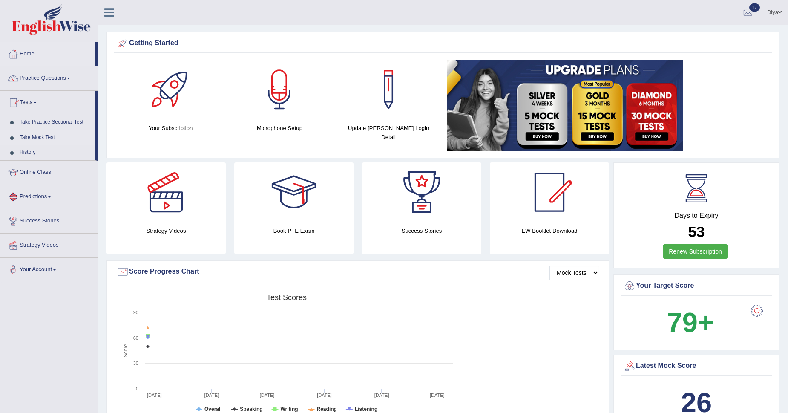
click at [21, 140] on link "Take Mock Test" at bounding box center [56, 137] width 80 height 15
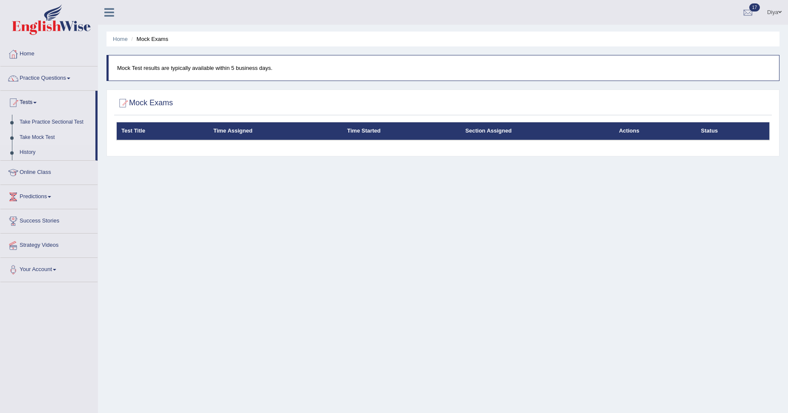
click at [33, 141] on link "Take Mock Test" at bounding box center [56, 137] width 80 height 15
click at [27, 151] on link "History" at bounding box center [56, 152] width 80 height 15
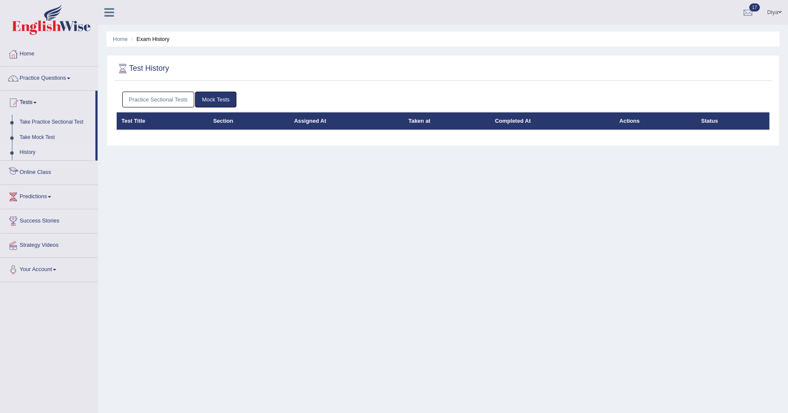
click at [141, 103] on link "Practice Sectional Tests" at bounding box center [158, 100] width 72 height 16
click at [35, 48] on link "Home" at bounding box center [48, 52] width 97 height 21
